Goal: Task Accomplishment & Management: Manage account settings

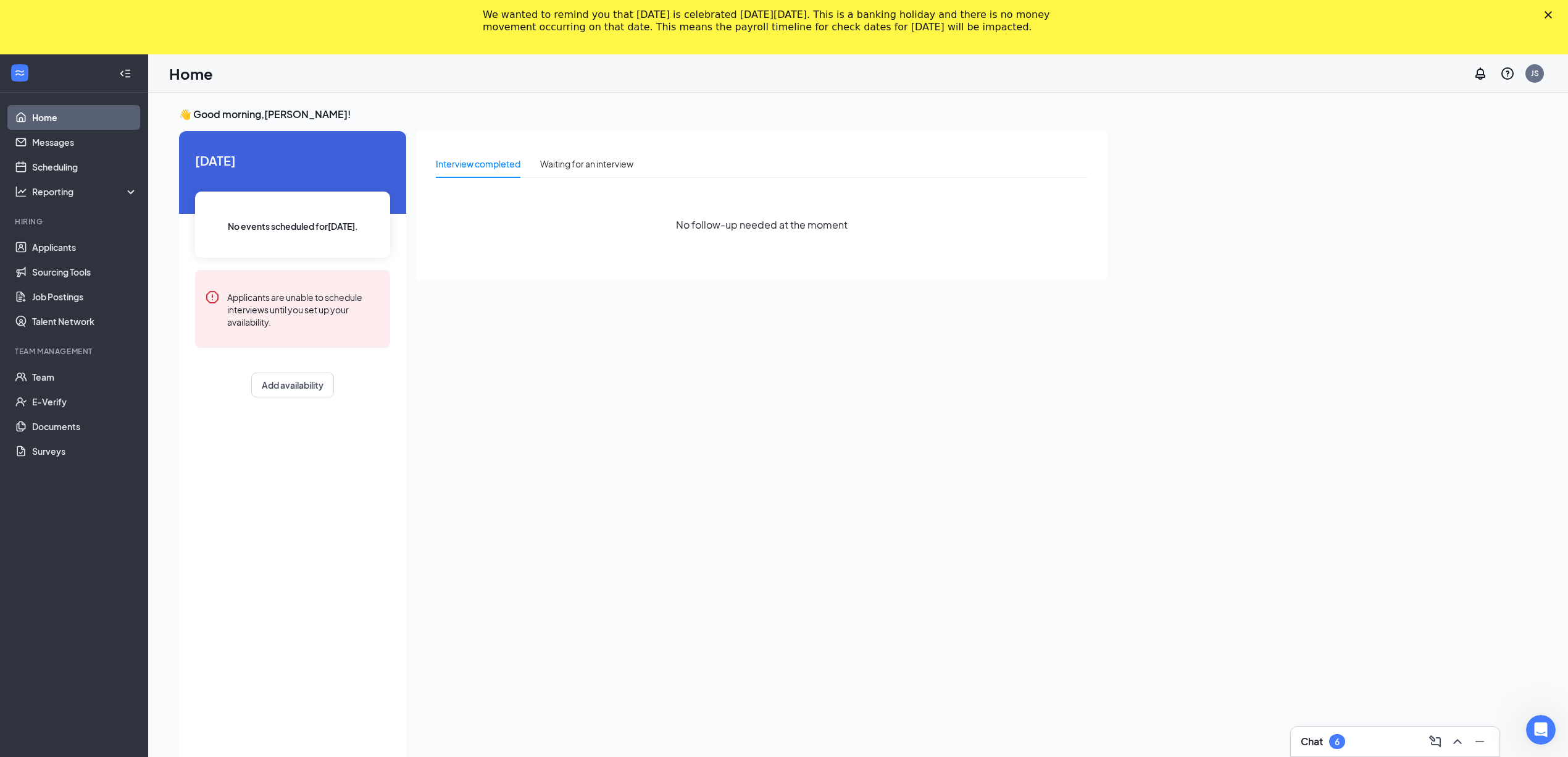
click at [1552, 15] on icon "Close" at bounding box center [1548, 15] width 7 height 7
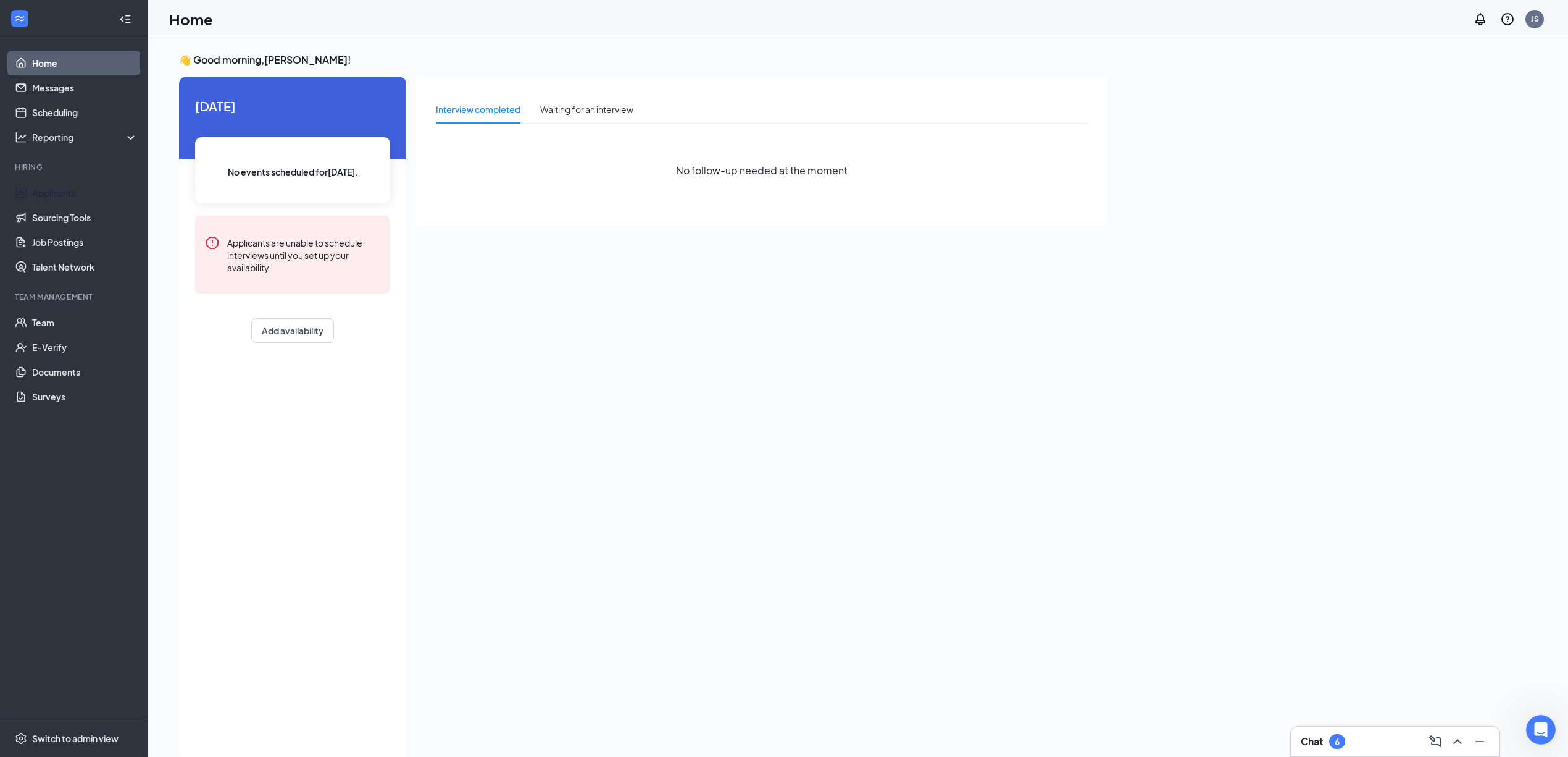
click at [52, 194] on link "Applicants" at bounding box center [84, 192] width 105 height 24
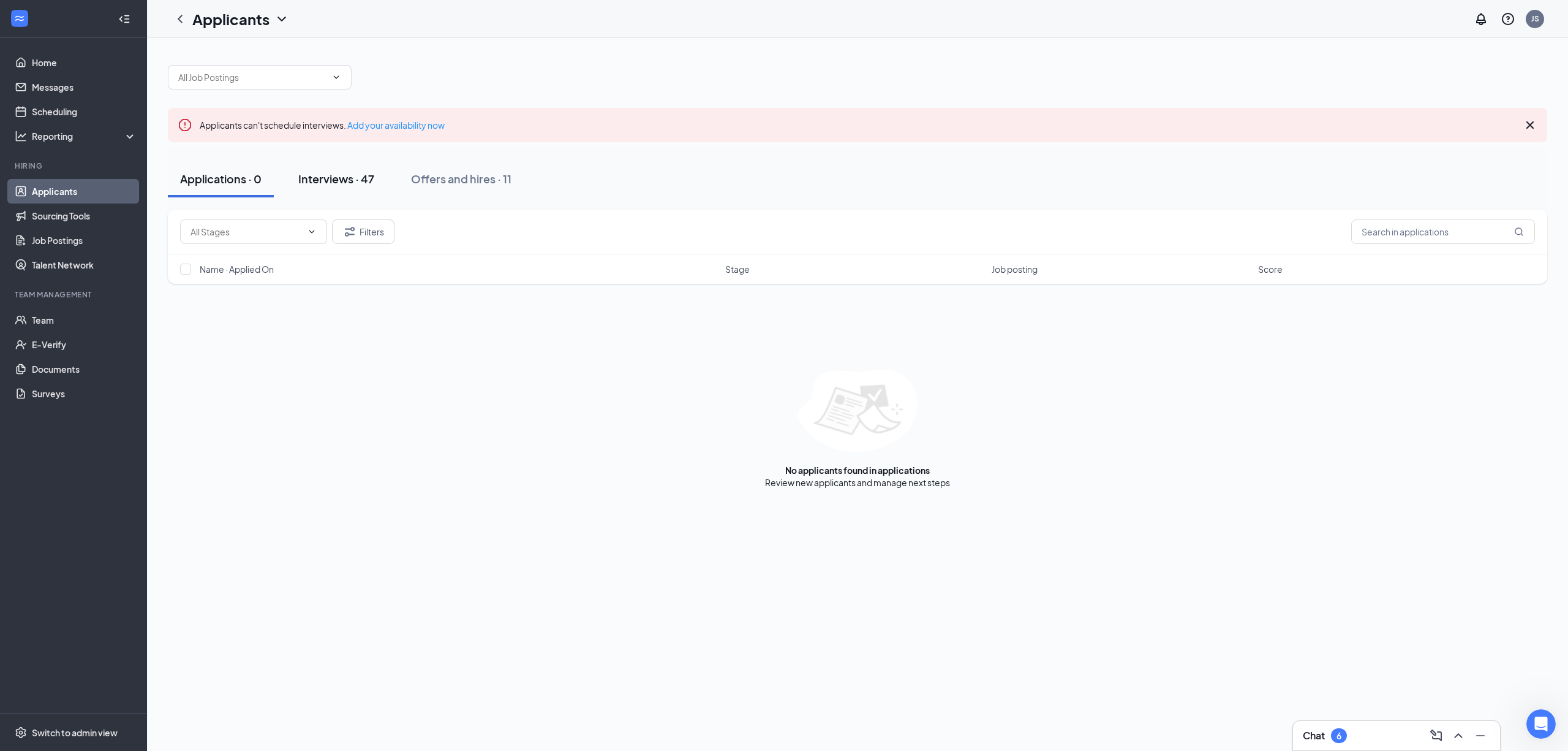
click at [364, 177] on div "Interviews · 47" at bounding box center [336, 178] width 76 height 15
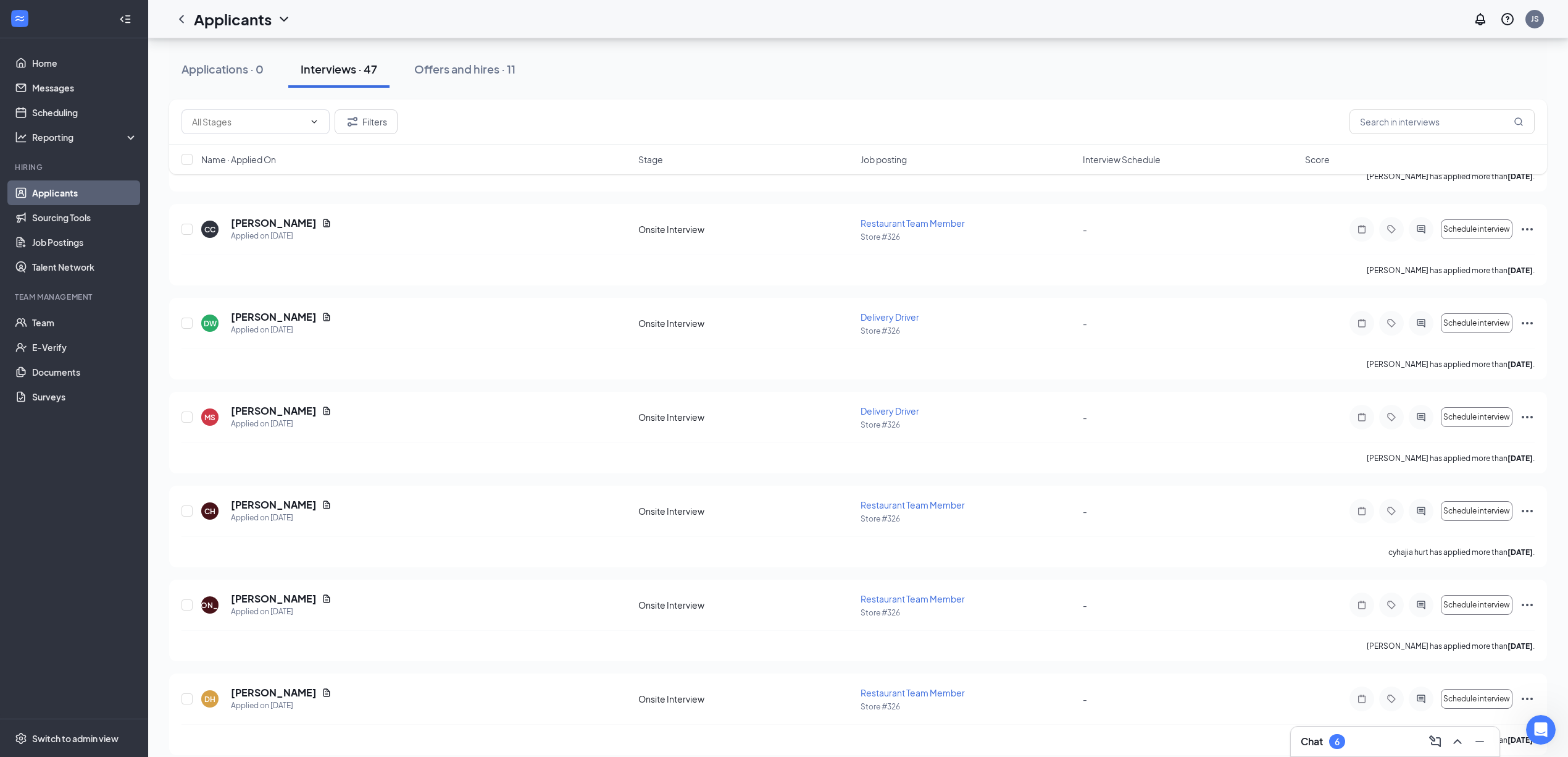
scroll to position [576, 0]
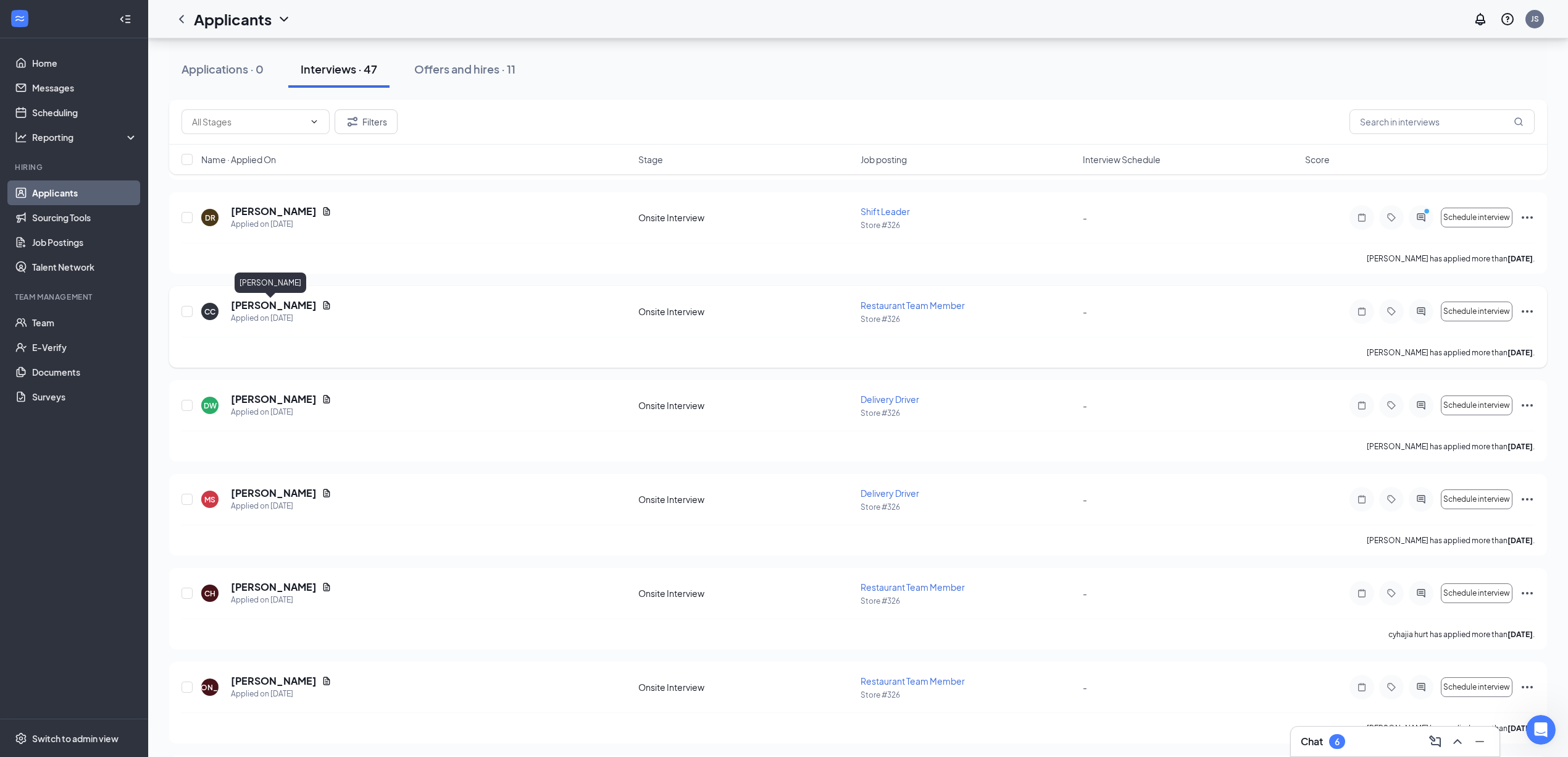
click at [279, 308] on h5 "[PERSON_NAME]" at bounding box center [274, 305] width 86 height 13
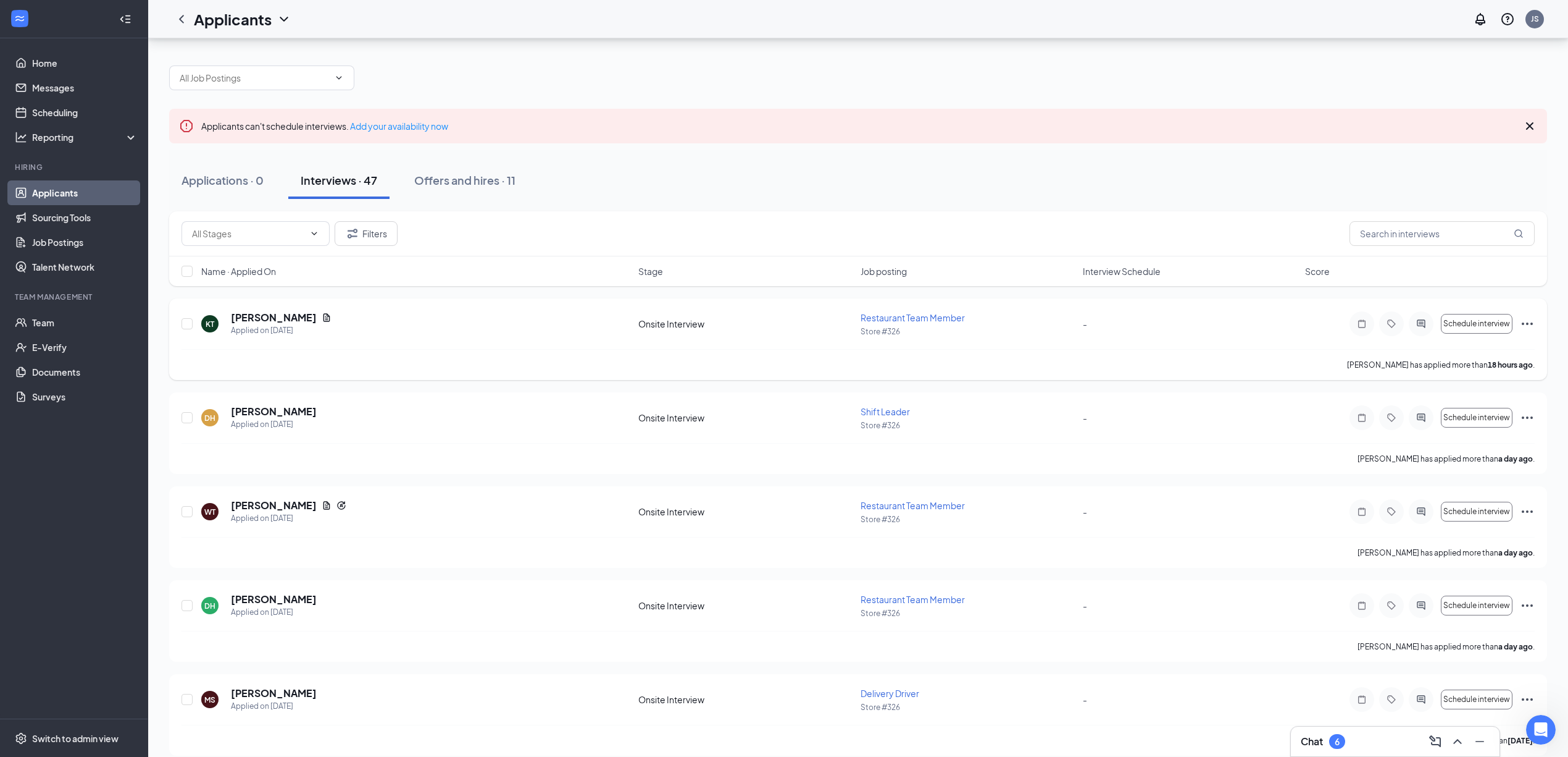
scroll to position [82, 0]
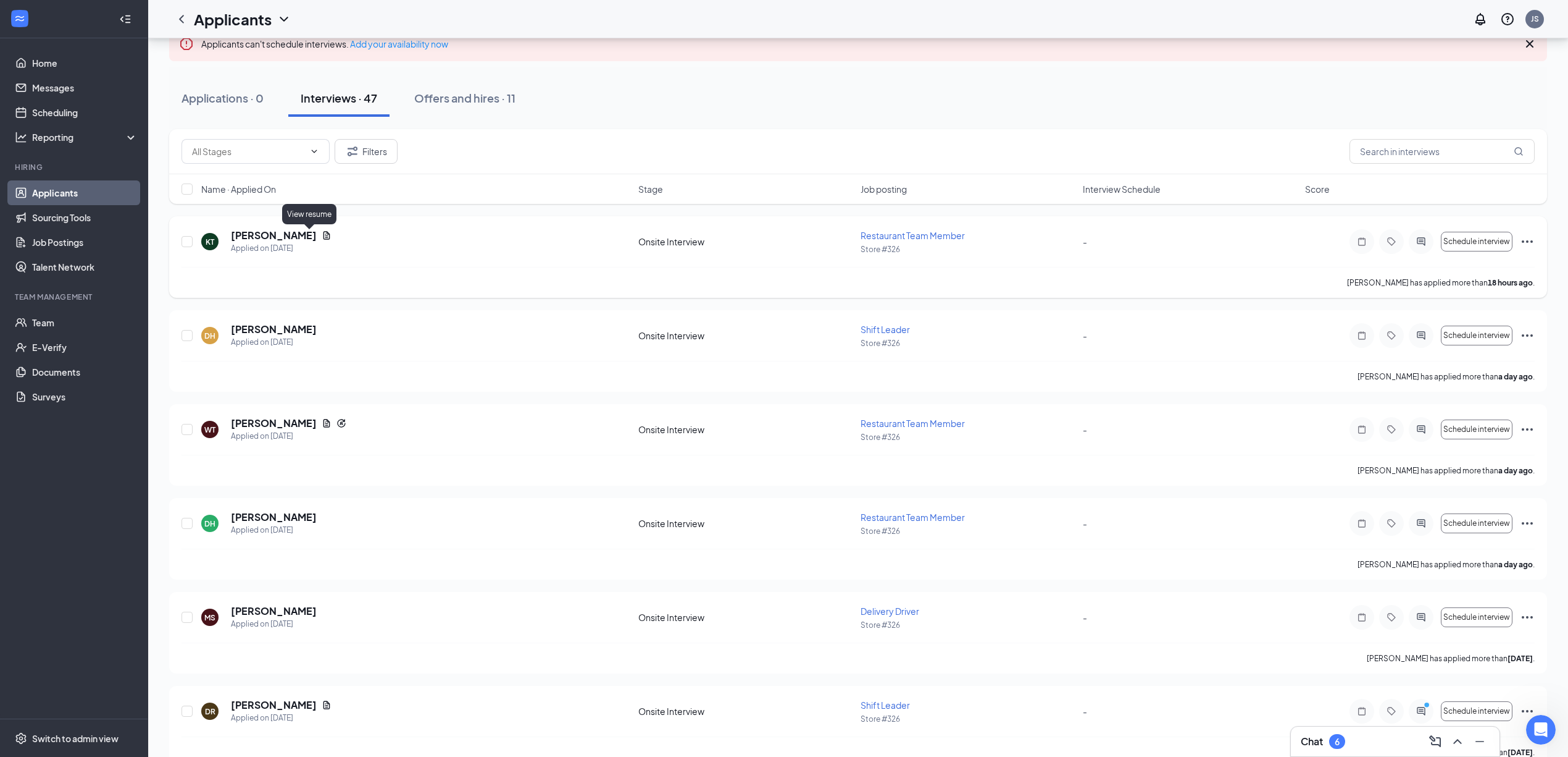
click at [322, 237] on icon "Document" at bounding box center [326, 235] width 10 height 10
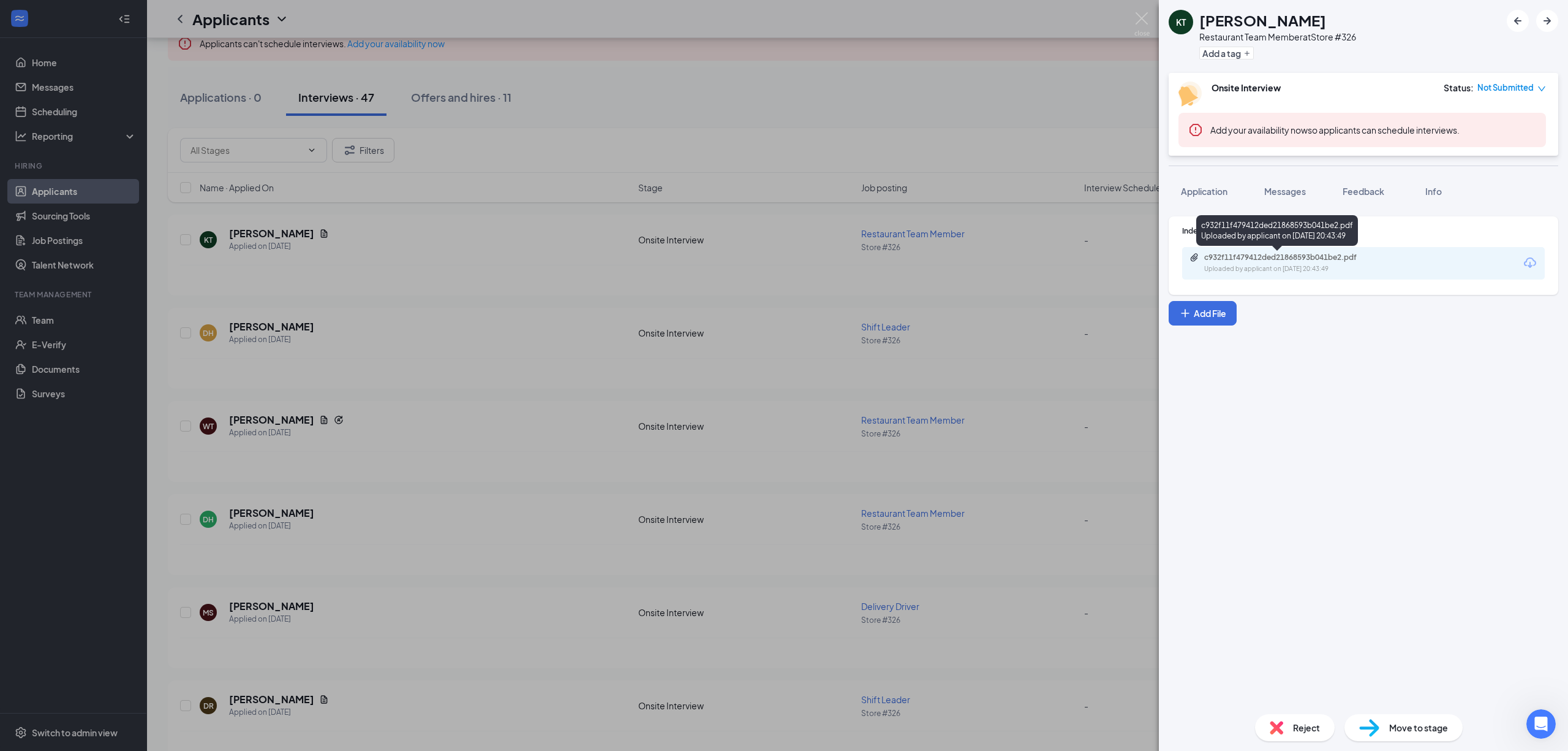
click at [1254, 270] on div "Uploaded by applicant on [DATE] 20:43:49" at bounding box center [1296, 268] width 184 height 10
click at [1206, 185] on span "Application" at bounding box center [1203, 191] width 46 height 11
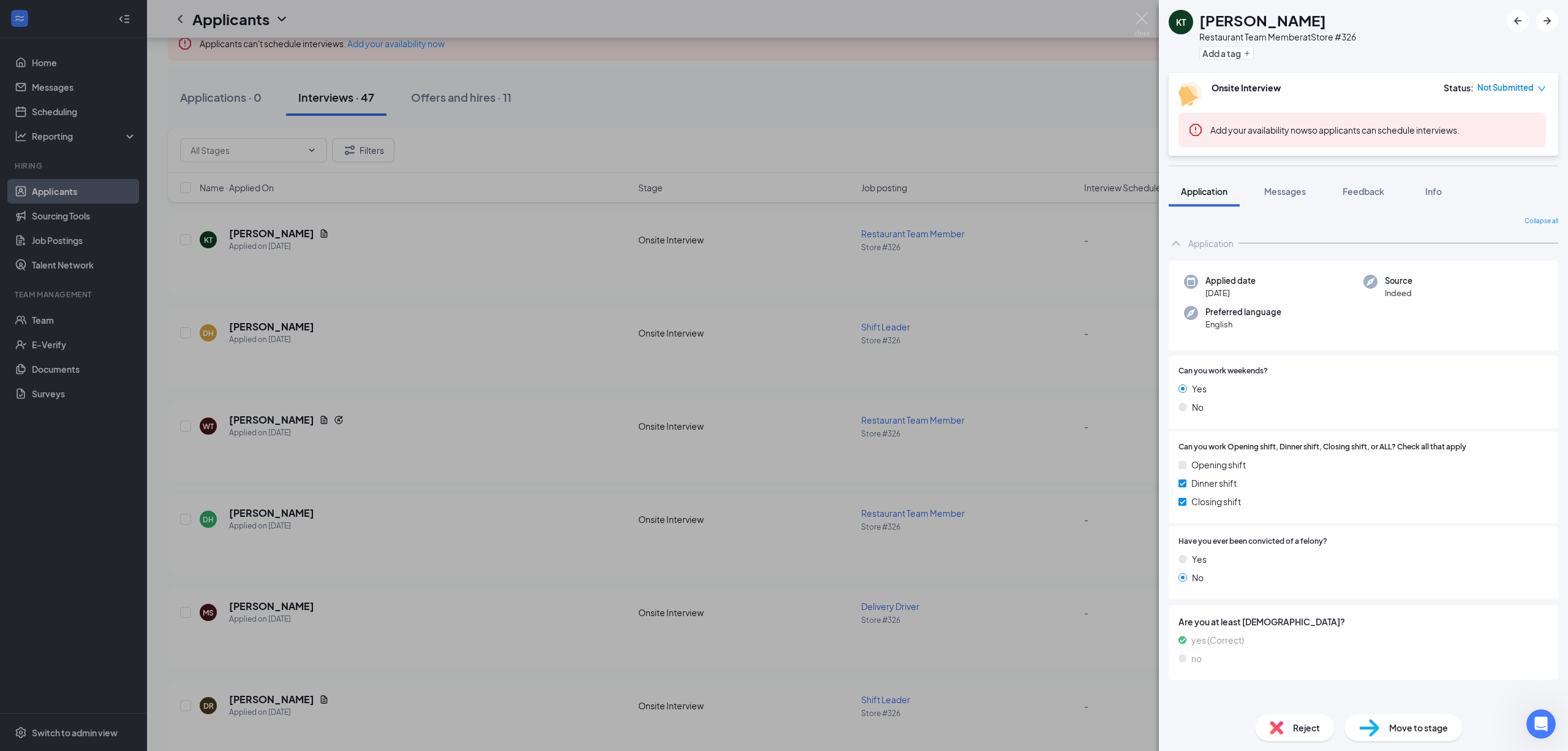
click at [1140, 633] on div "KT [PERSON_NAME] Restaurant Team Member at Store #326 Add a tag Onsite Intervie…" at bounding box center [784, 375] width 1568 height 751
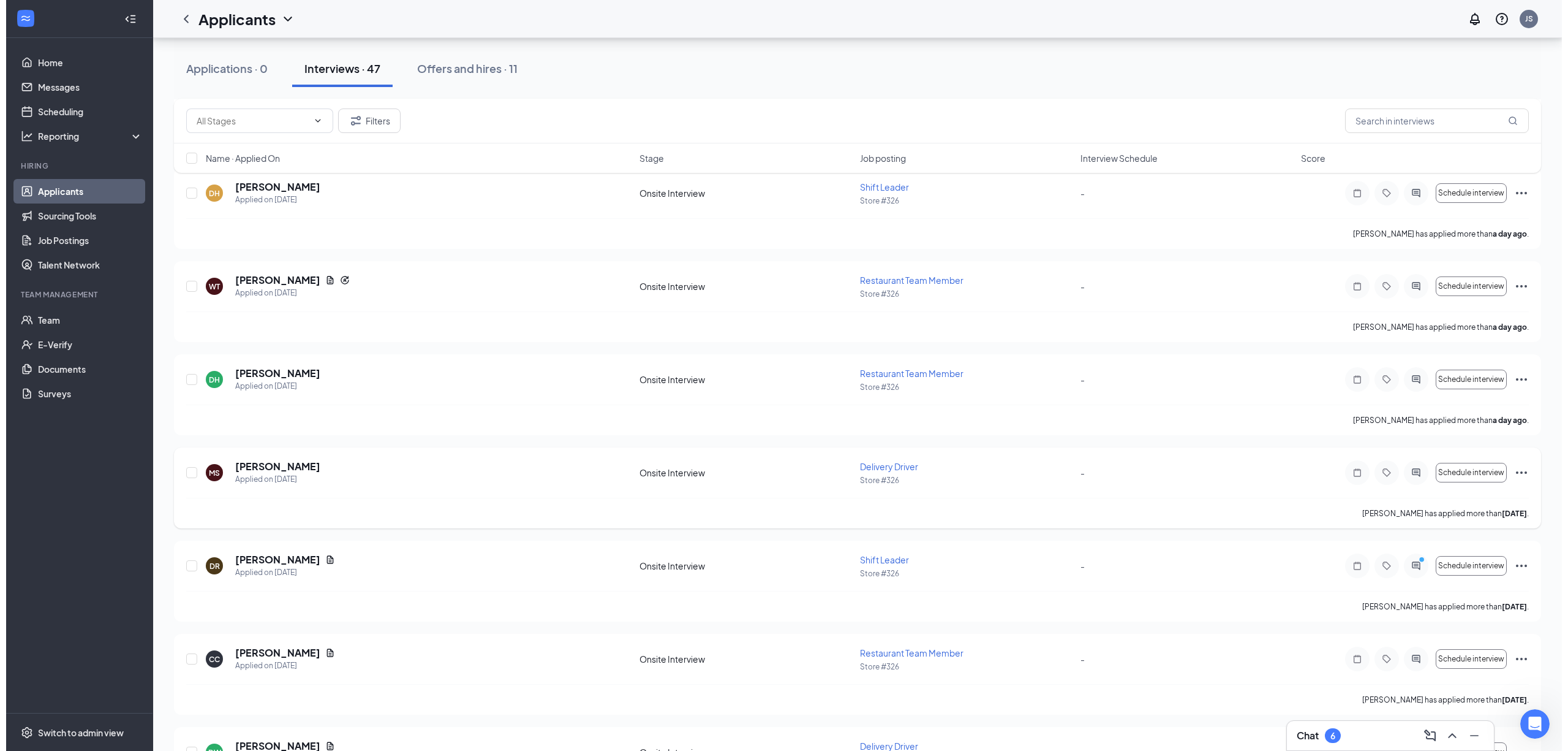
scroll to position [327, 0]
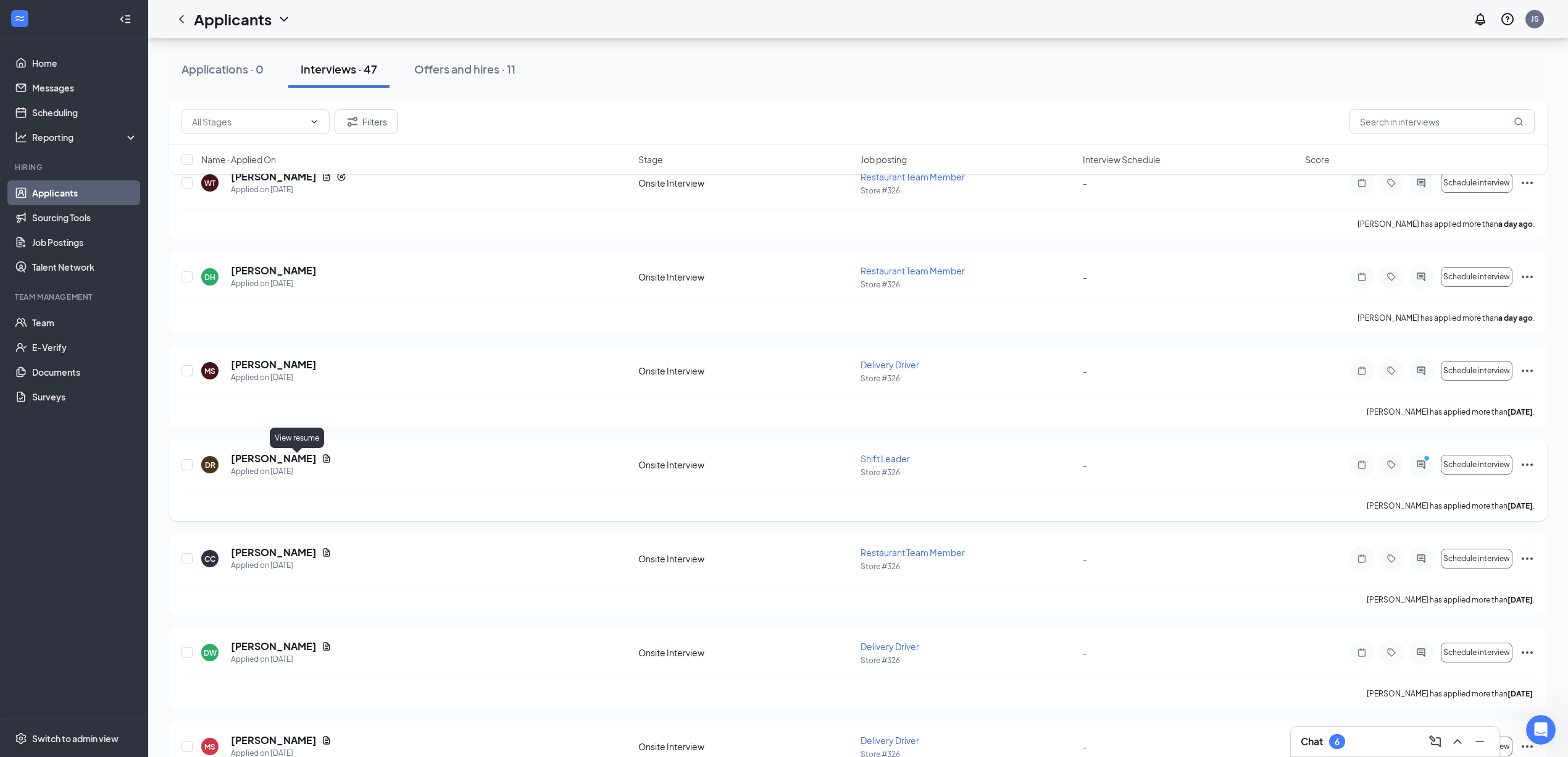
click at [322, 462] on icon "Document" at bounding box center [326, 457] width 10 height 10
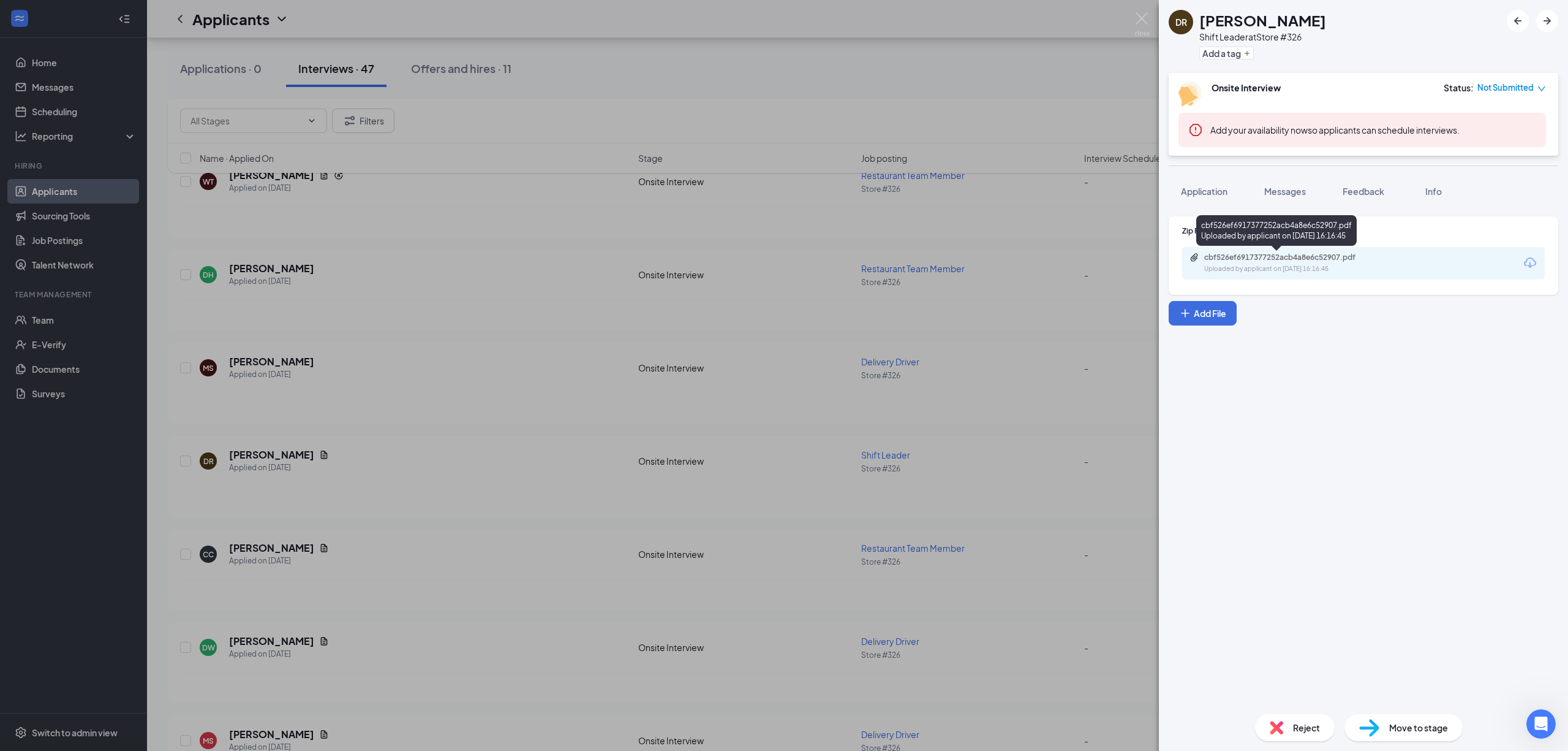
click at [1345, 265] on div "Uploaded by applicant on [DATE] 16:16:45" at bounding box center [1296, 268] width 184 height 10
click at [588, 496] on div "DR [PERSON_NAME] Shift Leader at Store #326 Add a tag Onsite Interview Status :…" at bounding box center [784, 375] width 1568 height 751
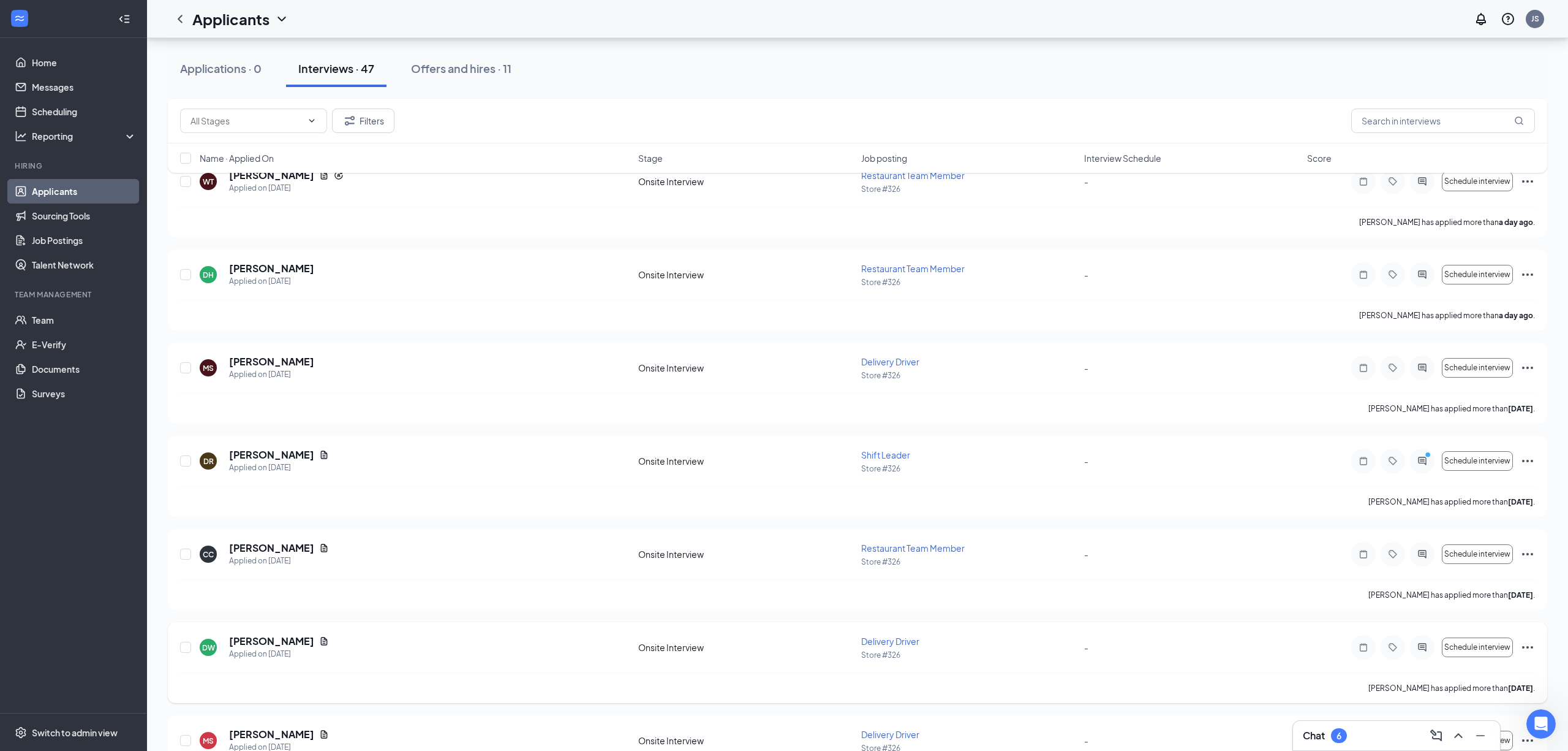
scroll to position [408, 0]
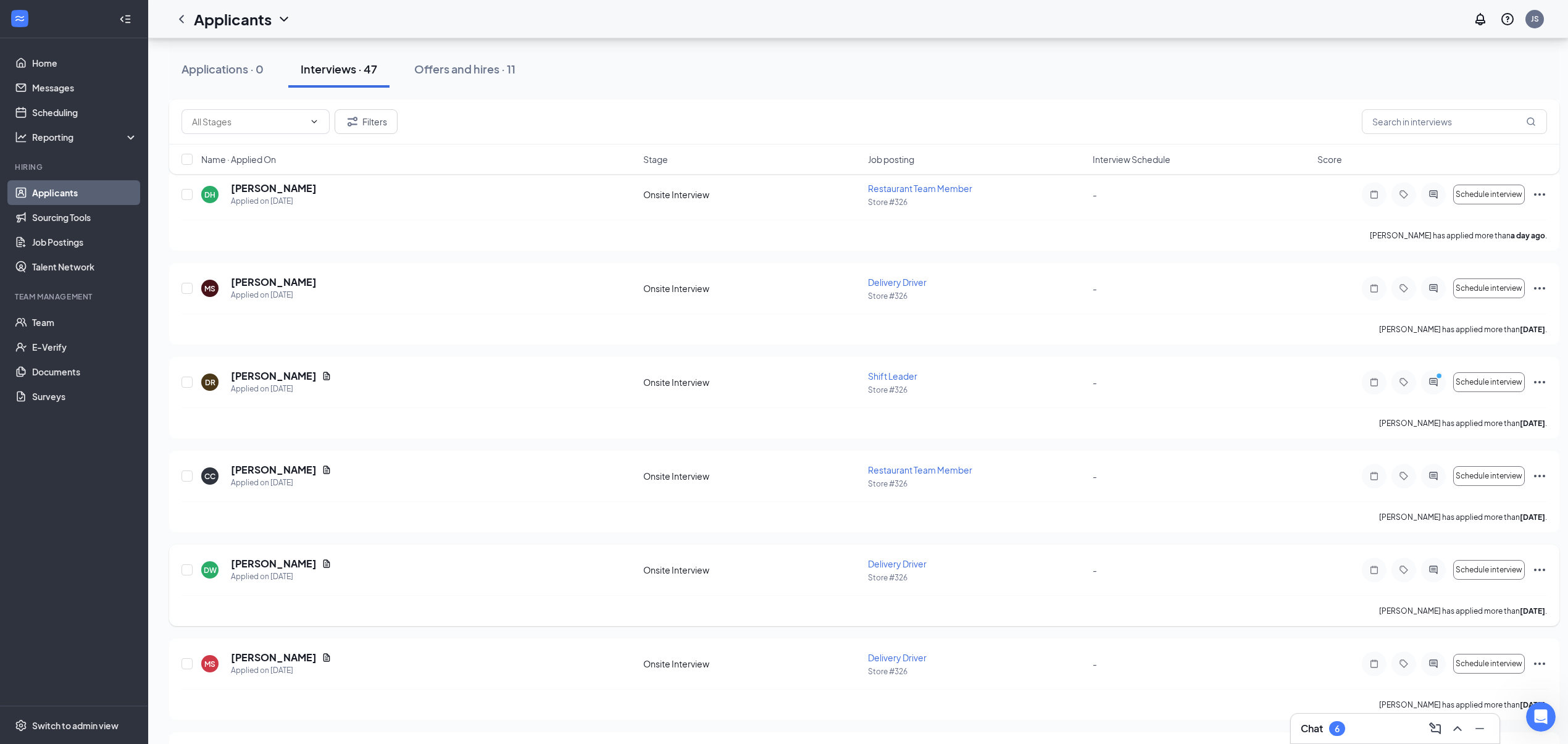
click at [322, 564] on icon "Document" at bounding box center [326, 563] width 10 height 10
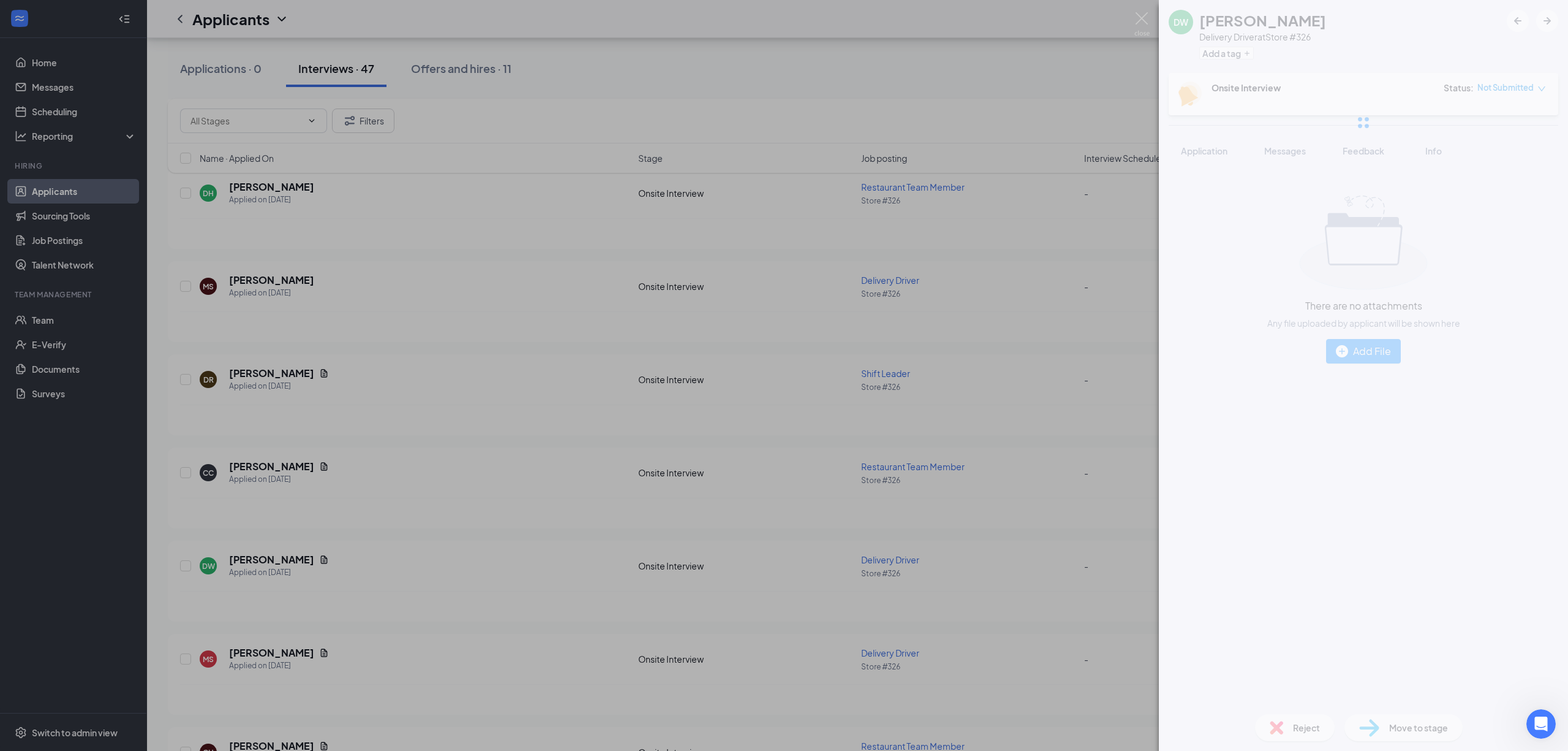
click at [1140, 20] on img at bounding box center [1142, 24] width 15 height 24
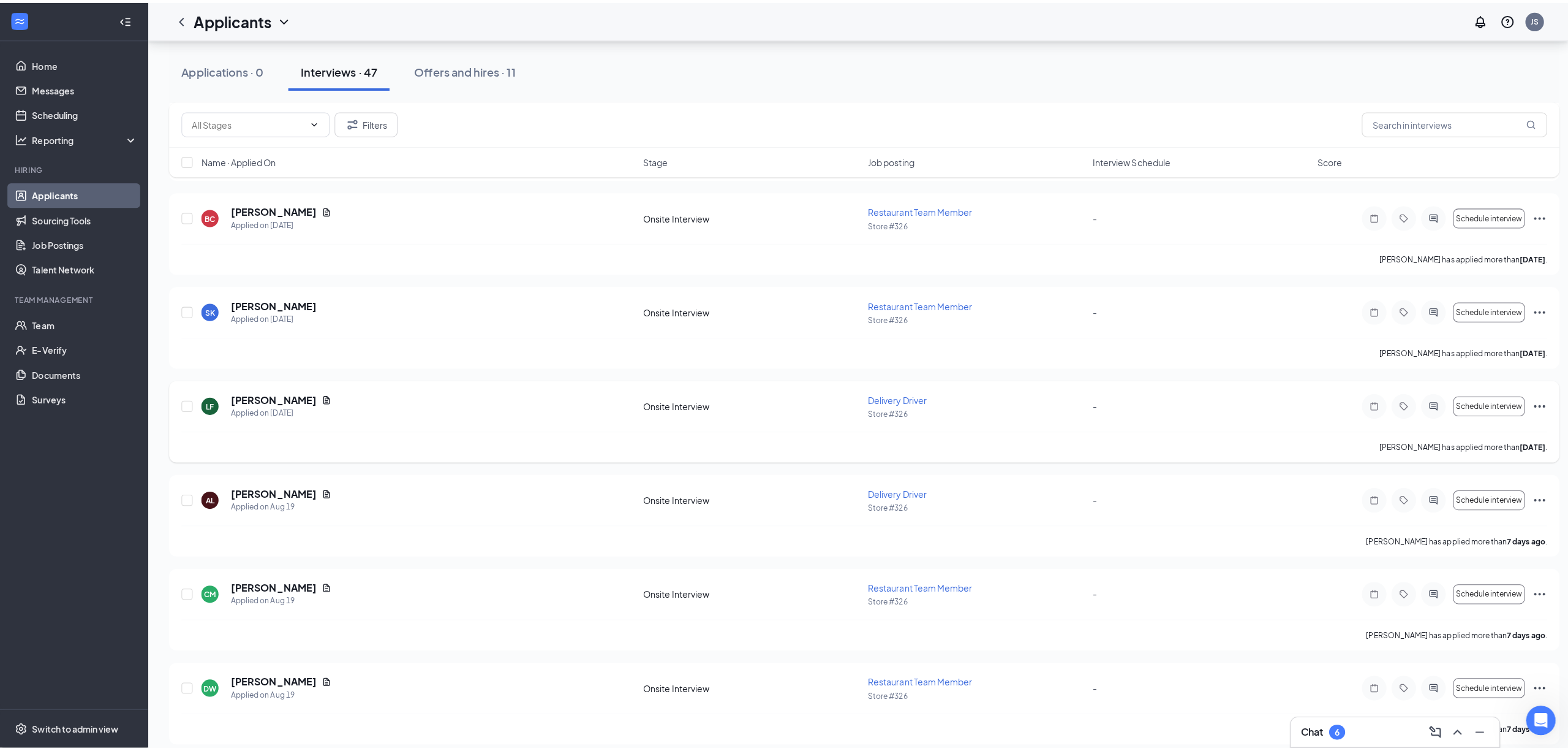
scroll to position [1307, 0]
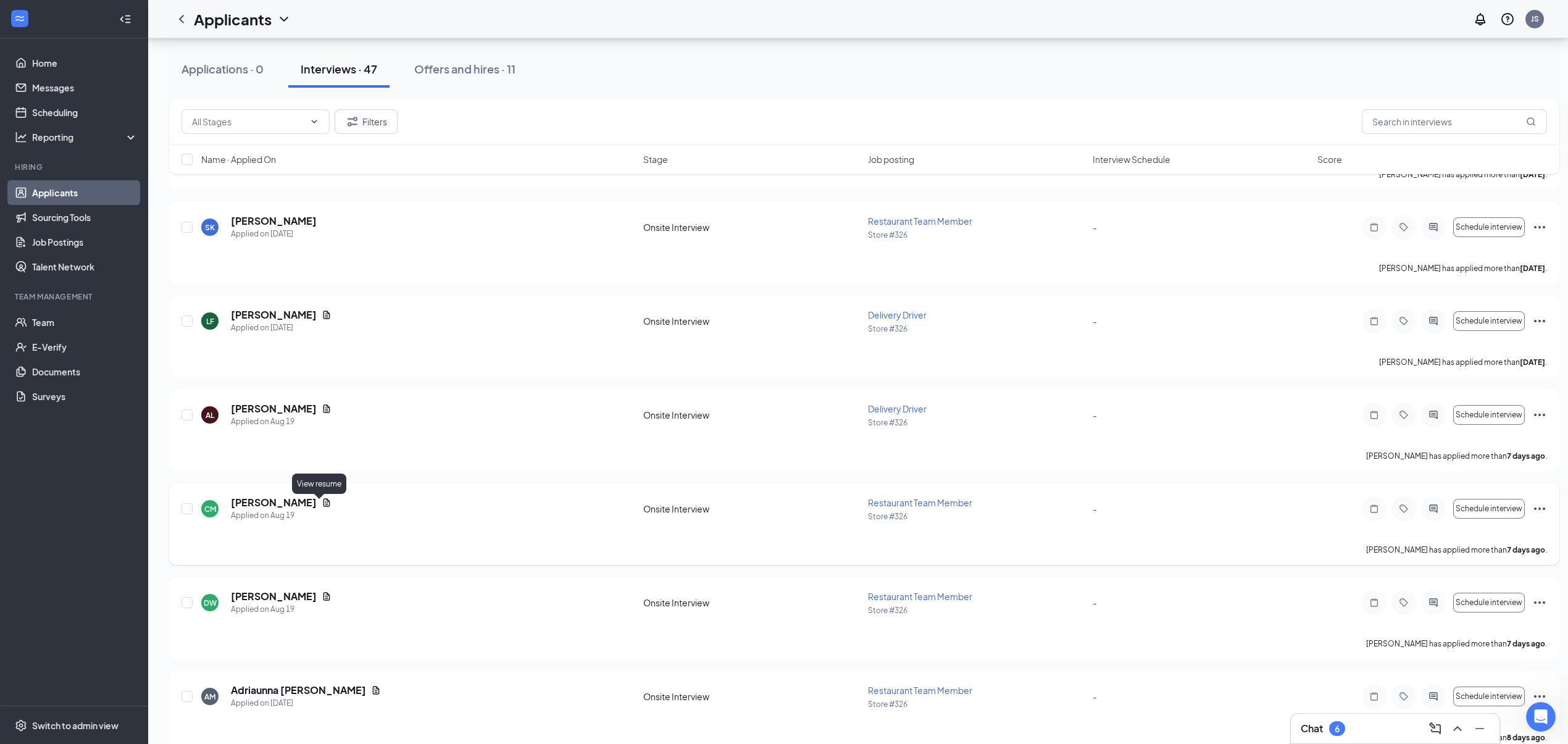
click at [322, 508] on icon "Document" at bounding box center [326, 502] width 10 height 10
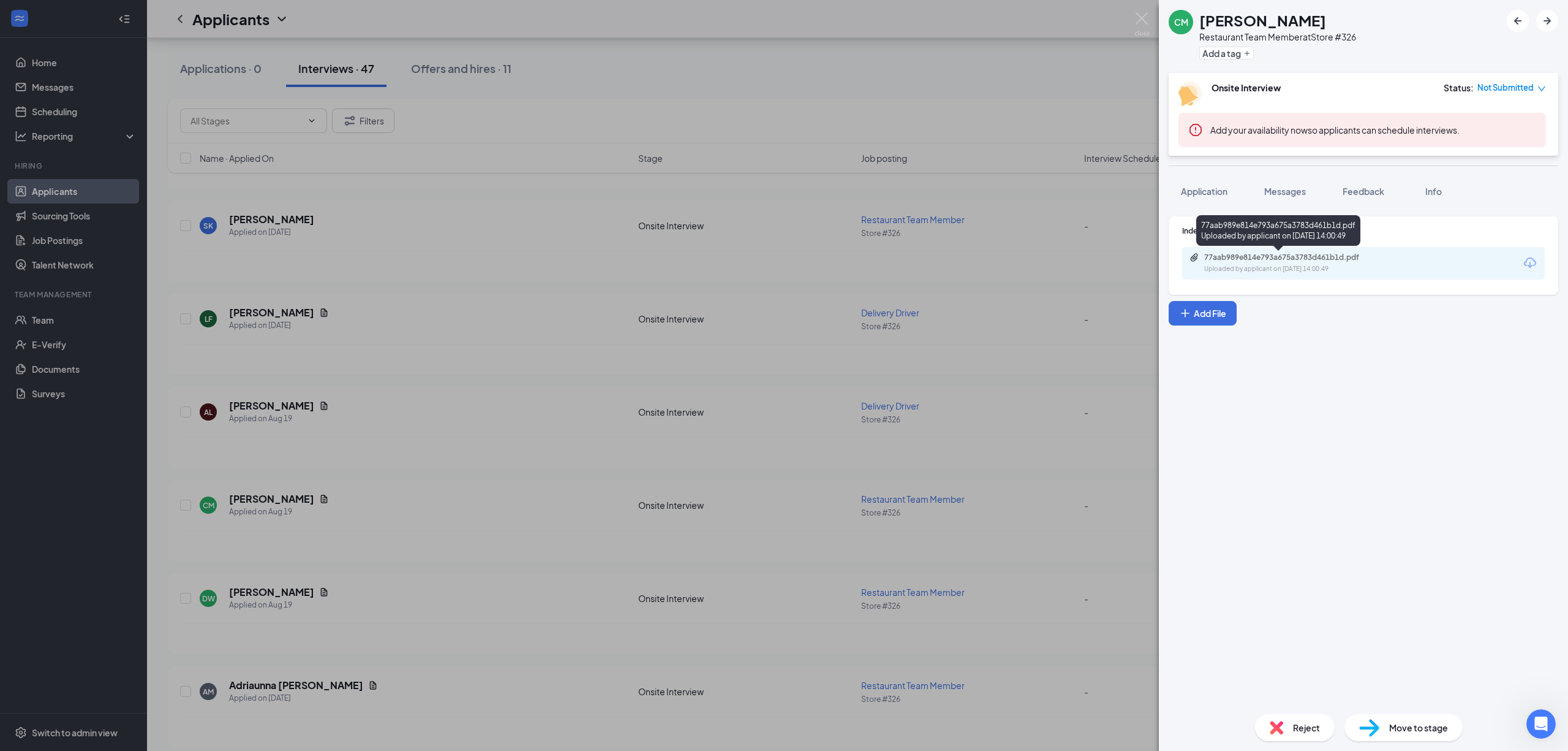
click at [1232, 263] on div "77aab989e814e793a675a3783d461b1d.pdf" at bounding box center [1289, 257] width 171 height 10
click at [476, 193] on div "CM [PERSON_NAME] Restaurant Team Member at Store #326 Add a tag Onsite Intervie…" at bounding box center [784, 375] width 1568 height 751
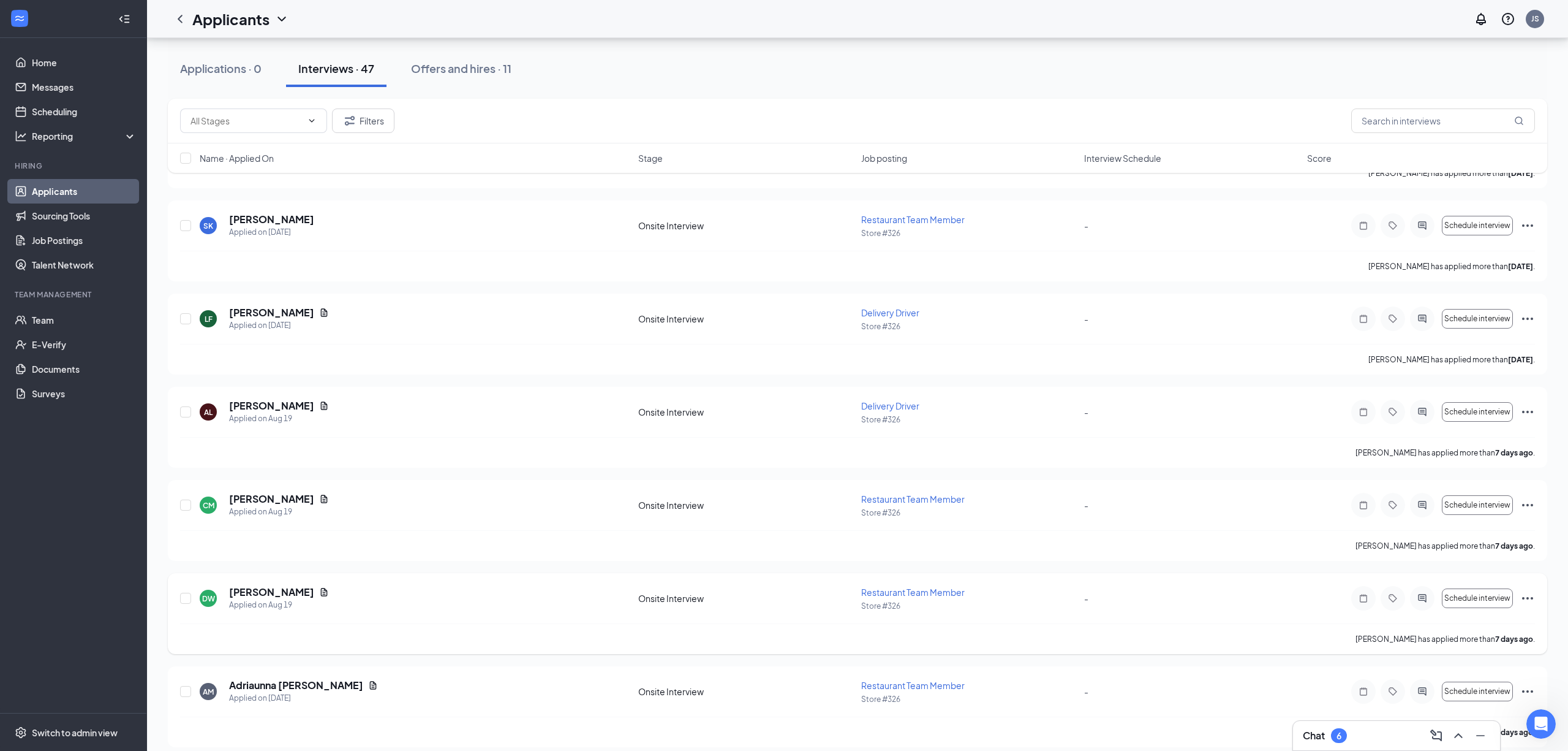
click at [406, 628] on div "[PERSON_NAME] has applied more than [DATE] ." at bounding box center [857, 638] width 1355 height 31
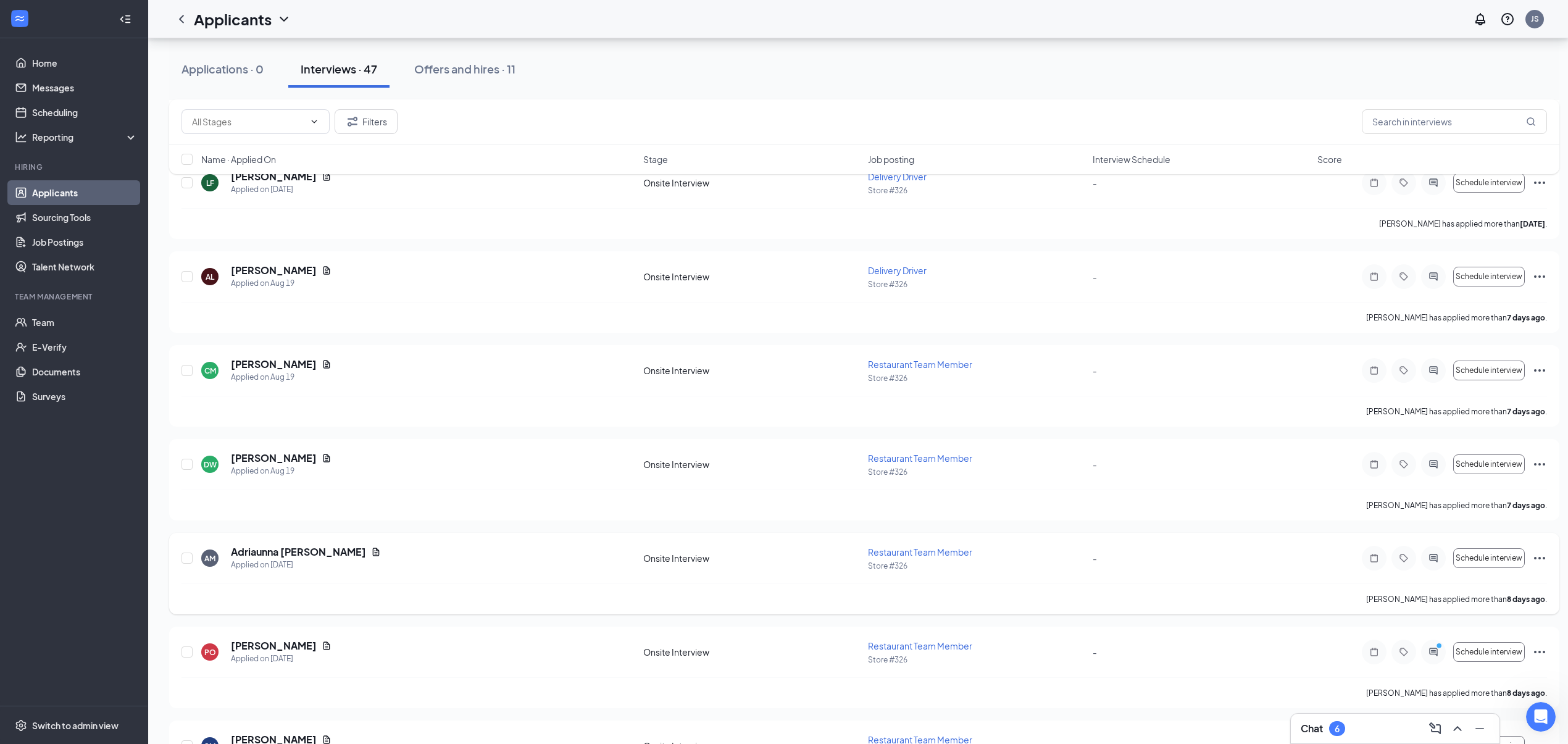
scroll to position [1481, 0]
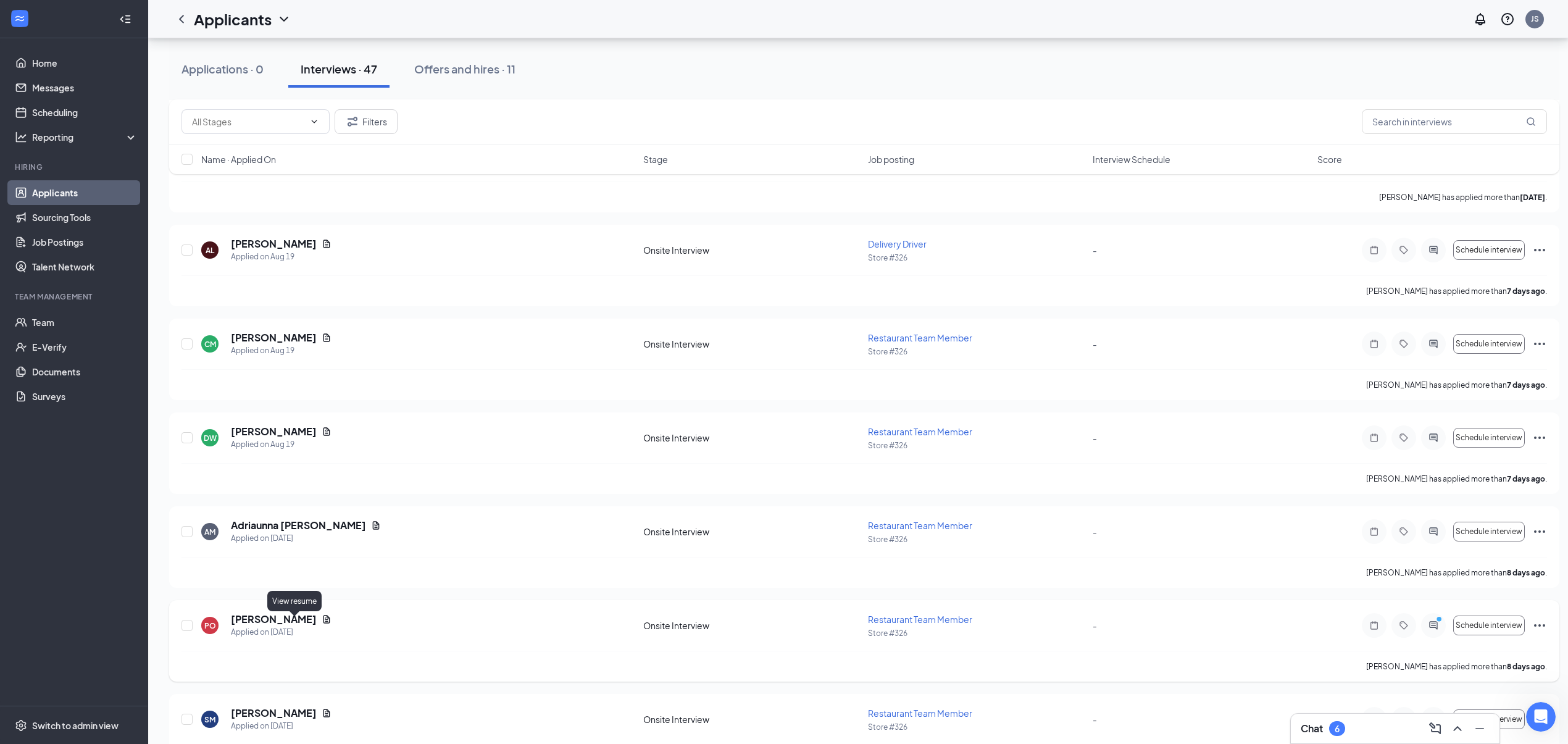
click at [322, 623] on icon "Document" at bounding box center [326, 619] width 10 height 10
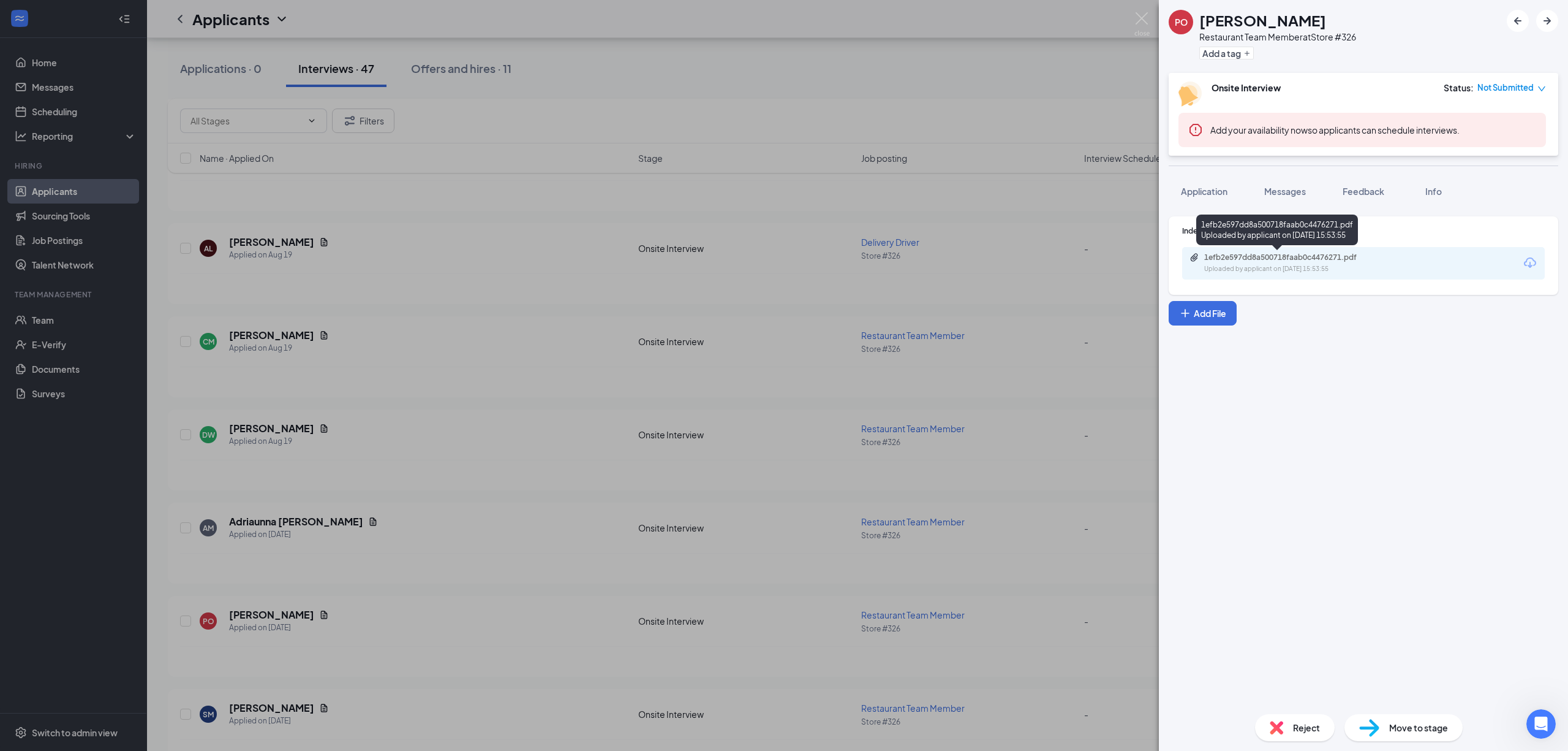
click at [1259, 260] on div "1efb2e597dd8a500718faab0c4476271.pdf" at bounding box center [1289, 257] width 171 height 10
click at [690, 438] on div "PO [PERSON_NAME] Restaurant Team Member at Store #326 Add a tag Onsite Intervie…" at bounding box center [784, 375] width 1568 height 751
